Goal: Task Accomplishment & Management: Use online tool/utility

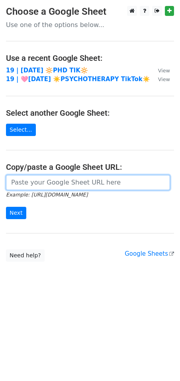
click at [47, 183] on input "url" at bounding box center [88, 182] width 164 height 15
paste input "[URL][DOMAIN_NAME]"
type input "[URL][DOMAIN_NAME]"
click at [6, 207] on input "Next" at bounding box center [16, 213] width 20 height 12
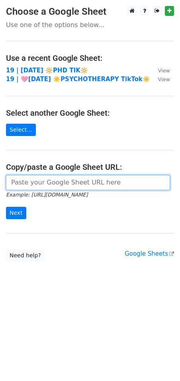
click at [56, 180] on input "url" at bounding box center [88, 182] width 164 height 15
paste input "https://docs.google.com/spreadsheets/d/1PzcXFrXumu_FnXLwWE1q-B34CUevDwkzv5dFDj7…"
type input "https://docs.google.com/spreadsheets/d/1PzcXFrXumu_FnXLwWE1q-B34CUevDwkzv5dFDj7…"
click at [6, 207] on input "Next" at bounding box center [16, 213] width 20 height 12
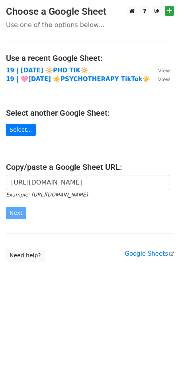
scroll to position [0, 0]
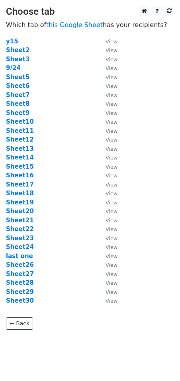
drag, startPoint x: 31, startPoint y: 257, endPoint x: 36, endPoint y: 256, distance: 4.9
click at [30, 257] on td "last one" at bounding box center [51, 256] width 91 height 9
click at [17, 67] on strong "9/24" at bounding box center [13, 67] width 15 height 7
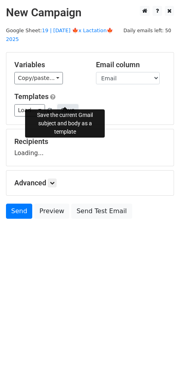
click at [64, 104] on button "Save" at bounding box center [67, 110] width 21 height 12
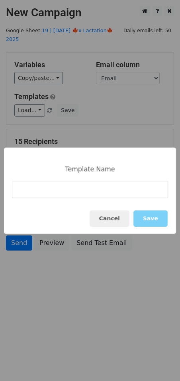
drag, startPoint x: 111, startPoint y: 170, endPoint x: 71, endPoint y: 198, distance: 49.6
click at [111, 171] on div "Template Name" at bounding box center [90, 169] width 58 height 8
click at [69, 188] on input at bounding box center [90, 189] width 156 height 17
paste input "TikTok for Lactation Consultants"
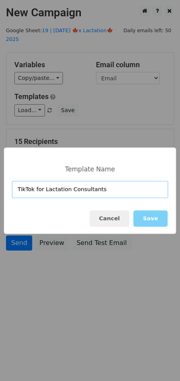
type input "TikTok for Lactation Consultants"
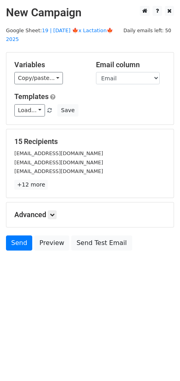
click at [118, 118] on form "Variables Copy/paste... {{Email}} Email column Email Templates Load... TikTok f…" at bounding box center [90, 153] width 168 height 202
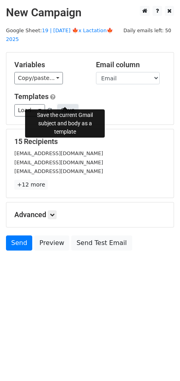
click at [61, 104] on button "Save" at bounding box center [67, 110] width 21 height 12
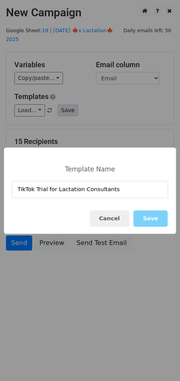
type input "TikTok Trial for Lactation Consultants"
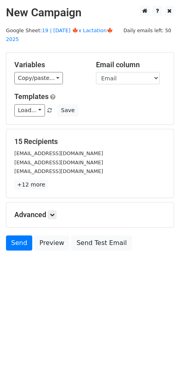
click at [83, 104] on div "Load... TikTok Trial for Lactation Consultants TikTok for Lactation Consultants…" at bounding box center [89, 110] width 163 height 12
click at [52, 212] on icon at bounding box center [52, 214] width 5 height 5
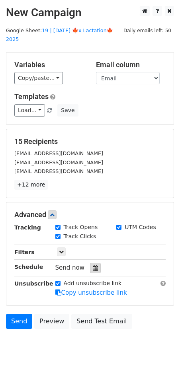
click at [93, 265] on icon at bounding box center [95, 268] width 5 height 6
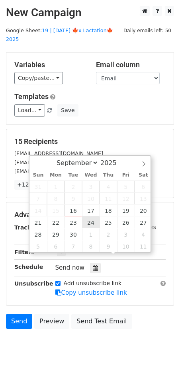
type input "2025-09-24 12:00"
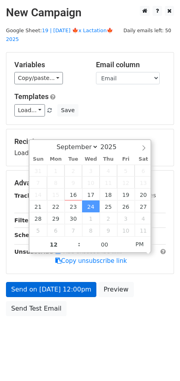
click at [75, 282] on div "Send on Sep 24 at 12:00pm Preview Send Test Email" at bounding box center [90, 301] width 180 height 38
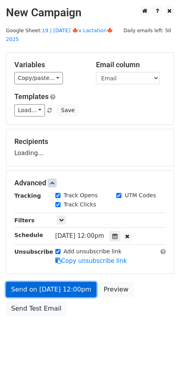
click at [73, 283] on link "Send on Sep 24 at 12:00pm" at bounding box center [51, 289] width 90 height 15
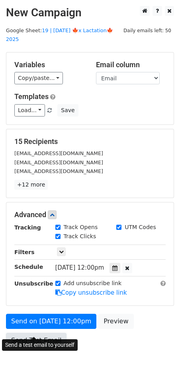
click at [30, 333] on link "Send Test Email" at bounding box center [36, 340] width 60 height 15
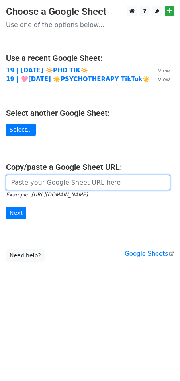
click at [55, 186] on input "url" at bounding box center [88, 182] width 164 height 15
paste input "[URL][DOMAIN_NAME]"
type input "[URL][DOMAIN_NAME]"
click at [6, 207] on input "Next" at bounding box center [16, 213] width 20 height 12
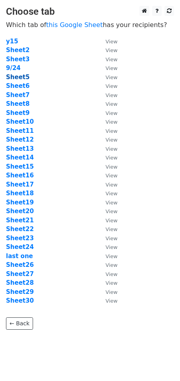
click at [19, 79] on strong "Sheet5" at bounding box center [17, 77] width 23 height 7
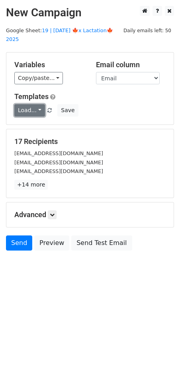
click at [33, 104] on link "Load..." at bounding box center [29, 110] width 31 height 12
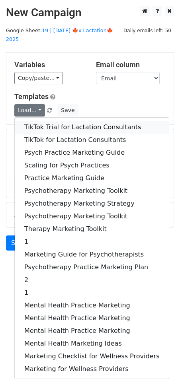
click at [47, 121] on link "TikTok Trial for Lactation Consultants" at bounding box center [92, 127] width 154 height 13
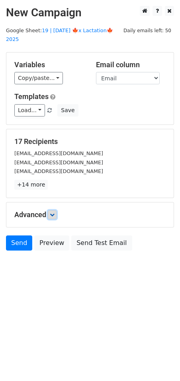
click at [52, 212] on icon at bounding box center [52, 214] width 5 height 5
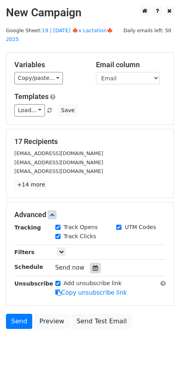
click at [93, 265] on icon at bounding box center [95, 268] width 5 height 6
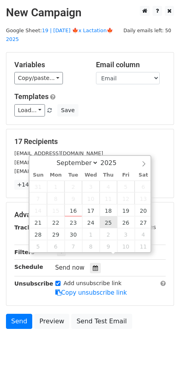
type input "[DATE] 12:00"
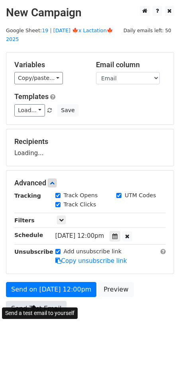
click at [56, 301] on link "Send Test Email" at bounding box center [36, 308] width 60 height 15
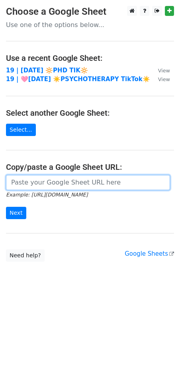
click at [75, 186] on input "url" at bounding box center [88, 182] width 164 height 15
paste input "[URL][DOMAIN_NAME]"
type input "[URL][DOMAIN_NAME]"
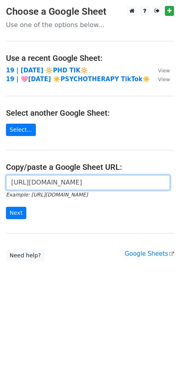
click at [6, 207] on input "Next" at bounding box center [16, 213] width 20 height 12
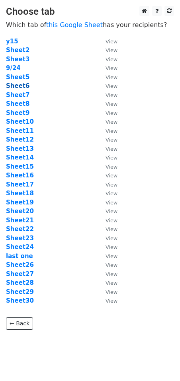
click at [20, 86] on strong "Sheet6" at bounding box center [17, 85] width 23 height 7
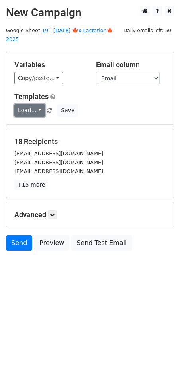
click at [34, 104] on link "Load..." at bounding box center [29, 110] width 31 height 12
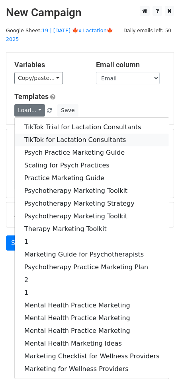
click at [49, 134] on link "TikTok for Lactation Consultants" at bounding box center [92, 140] width 154 height 13
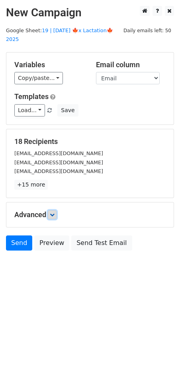
click at [53, 212] on icon at bounding box center [52, 214] width 5 height 5
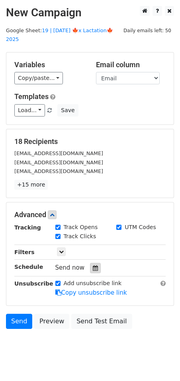
click at [91, 263] on div at bounding box center [95, 268] width 11 height 10
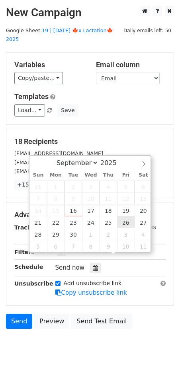
type input "[DATE] 12:00"
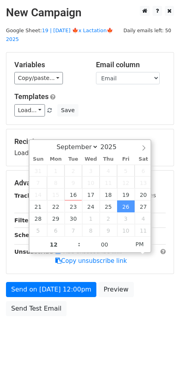
click at [64, 290] on div "Send on [DATE] 12:00pm Preview Send Test Email" at bounding box center [90, 301] width 180 height 38
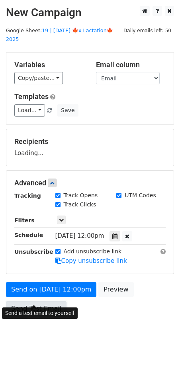
click at [39, 304] on div "Send on [DATE] 12:00pm Preview Send Test Email" at bounding box center [90, 301] width 180 height 38
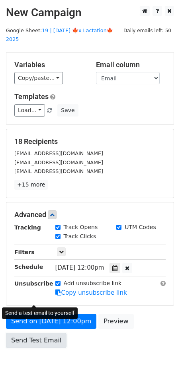
click at [55, 333] on link "Send Test Email" at bounding box center [36, 340] width 60 height 15
